Goal: Complete application form: Complete application form

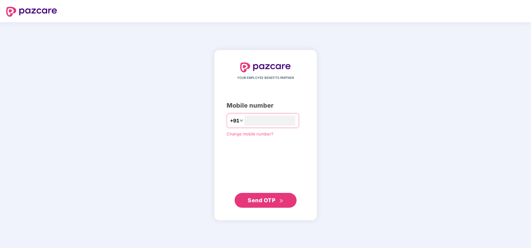
type input "**********"
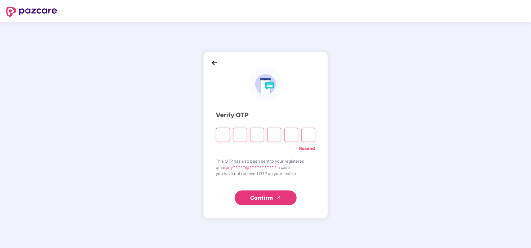
type input "*"
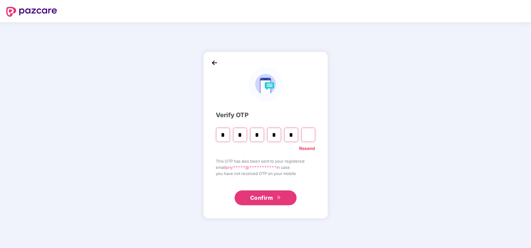
type input "*"
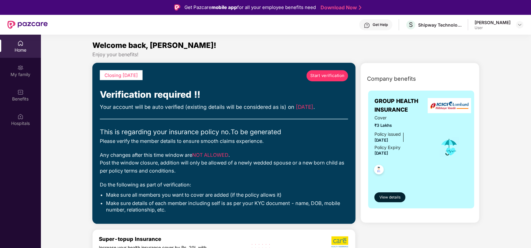
click at [323, 79] on span "Start verification" at bounding box center [327, 75] width 34 height 7
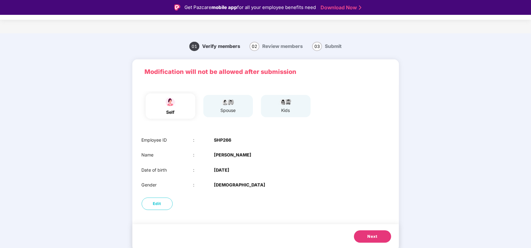
click at [371, 233] on button "Next" at bounding box center [372, 237] width 37 height 12
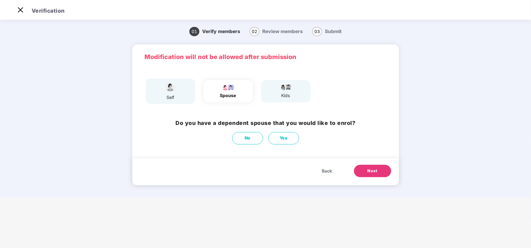
click at [297, 181] on div "Back Next" at bounding box center [265, 172] width 266 height 27
click at [330, 169] on span "Back" at bounding box center [327, 171] width 10 height 7
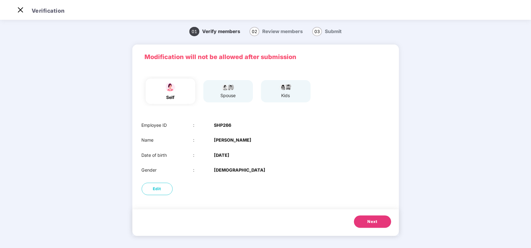
click at [366, 219] on button "Next" at bounding box center [372, 222] width 37 height 12
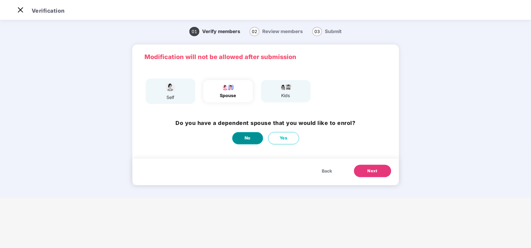
click at [248, 138] on span "No" at bounding box center [247, 138] width 6 height 7
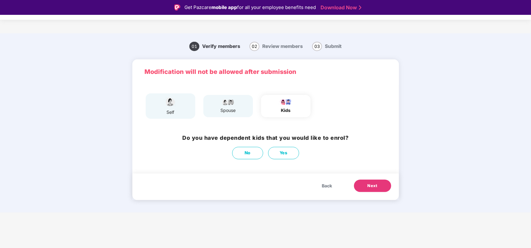
click at [367, 185] on span "Next" at bounding box center [372, 186] width 10 height 6
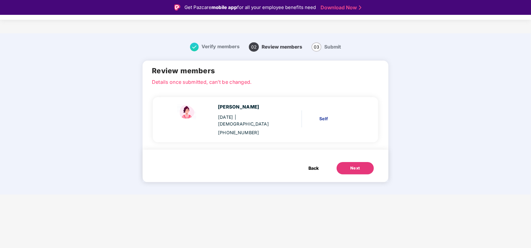
scroll to position [15, 0]
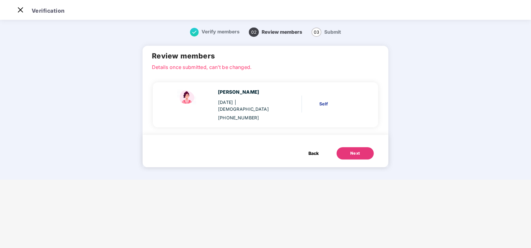
click at [351, 151] on div "Next" at bounding box center [355, 154] width 10 height 6
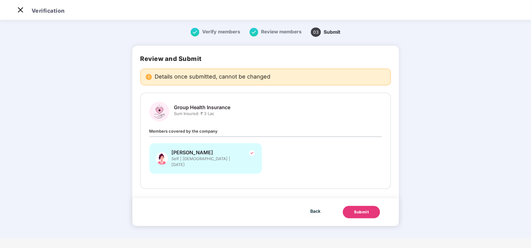
scroll to position [0, 0]
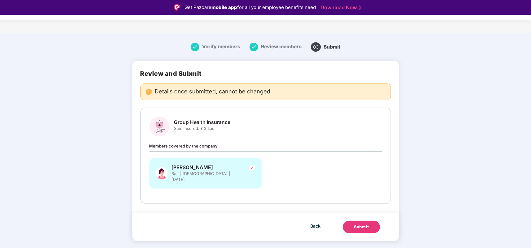
click at [362, 224] on div "Submit" at bounding box center [361, 227] width 15 height 6
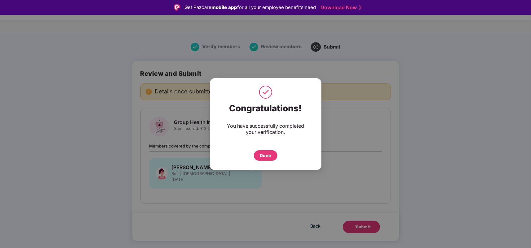
click at [264, 157] on div "Done" at bounding box center [265, 155] width 11 height 7
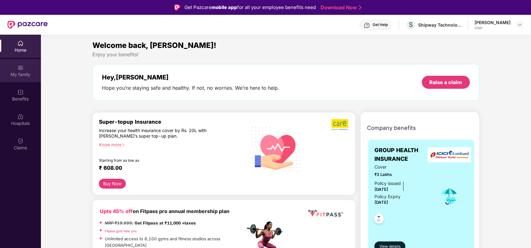
click at [23, 68] on img at bounding box center [20, 68] width 6 height 6
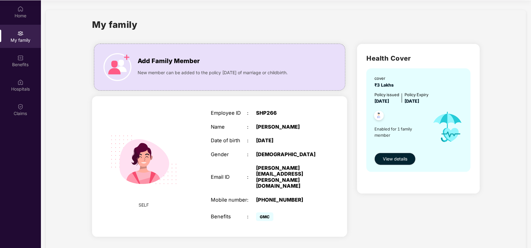
click at [384, 81] on div "cover ₹3 Lakhs" at bounding box center [385, 81] width 22 height 13
click at [20, 9] on img at bounding box center [20, 9] width 6 height 6
